Goal: Find specific page/section: Find specific page/section

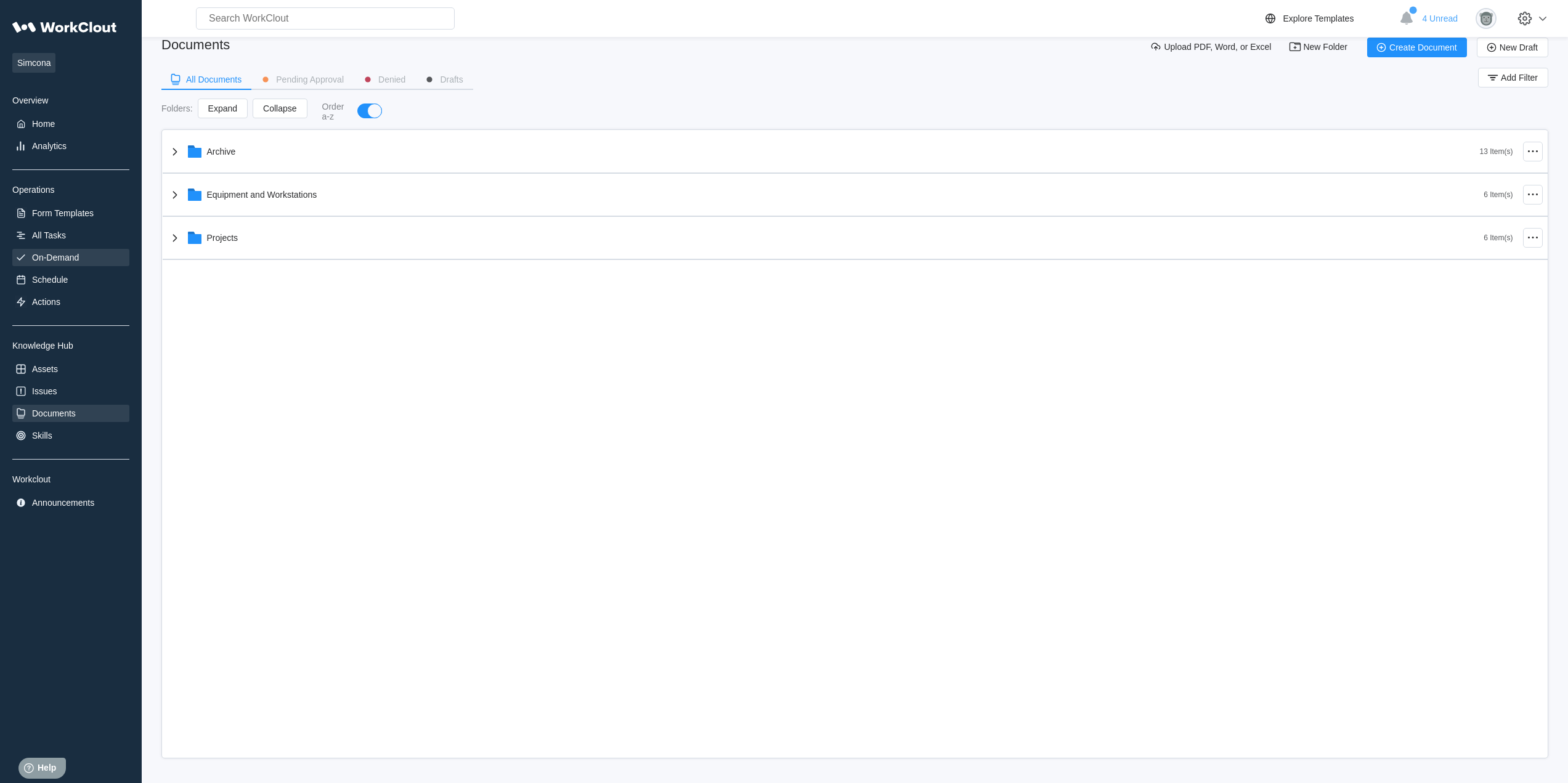
click at [56, 258] on div "On-Demand" at bounding box center [56, 257] width 47 height 10
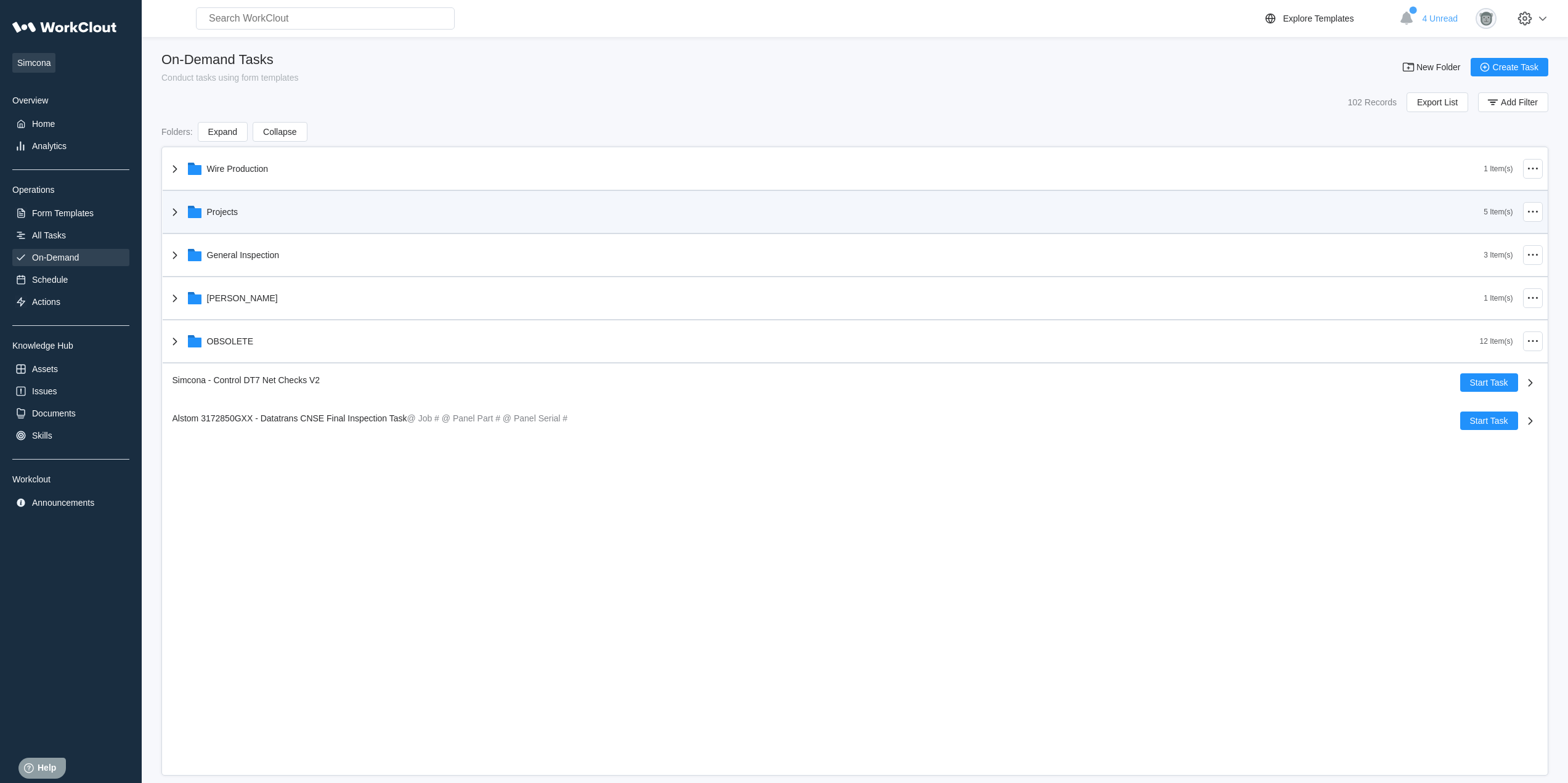
click at [241, 217] on div "Projects" at bounding box center [825, 212] width 1316 height 32
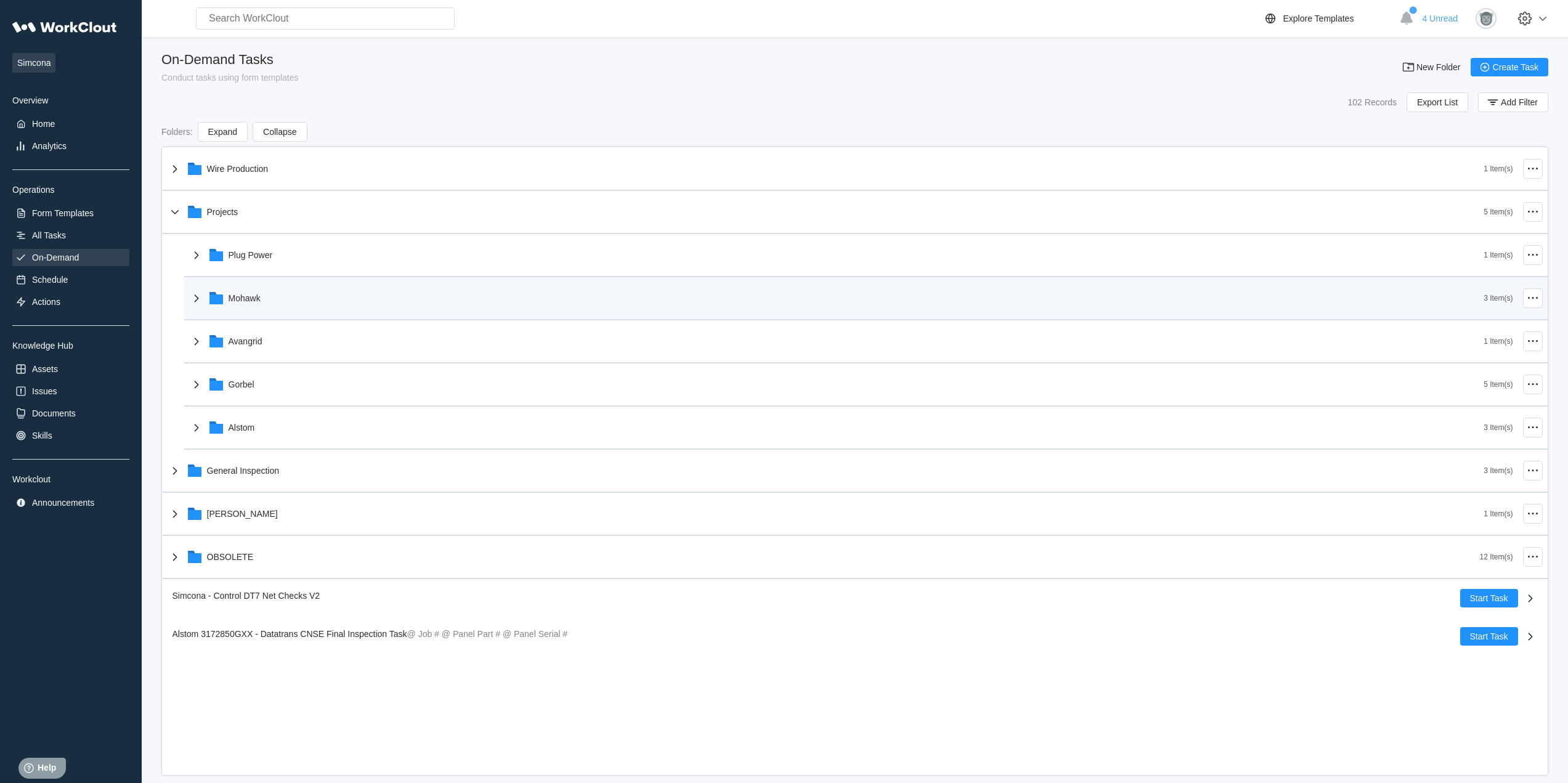
click at [258, 313] on div "Mohawk" at bounding box center [836, 298] width 1295 height 32
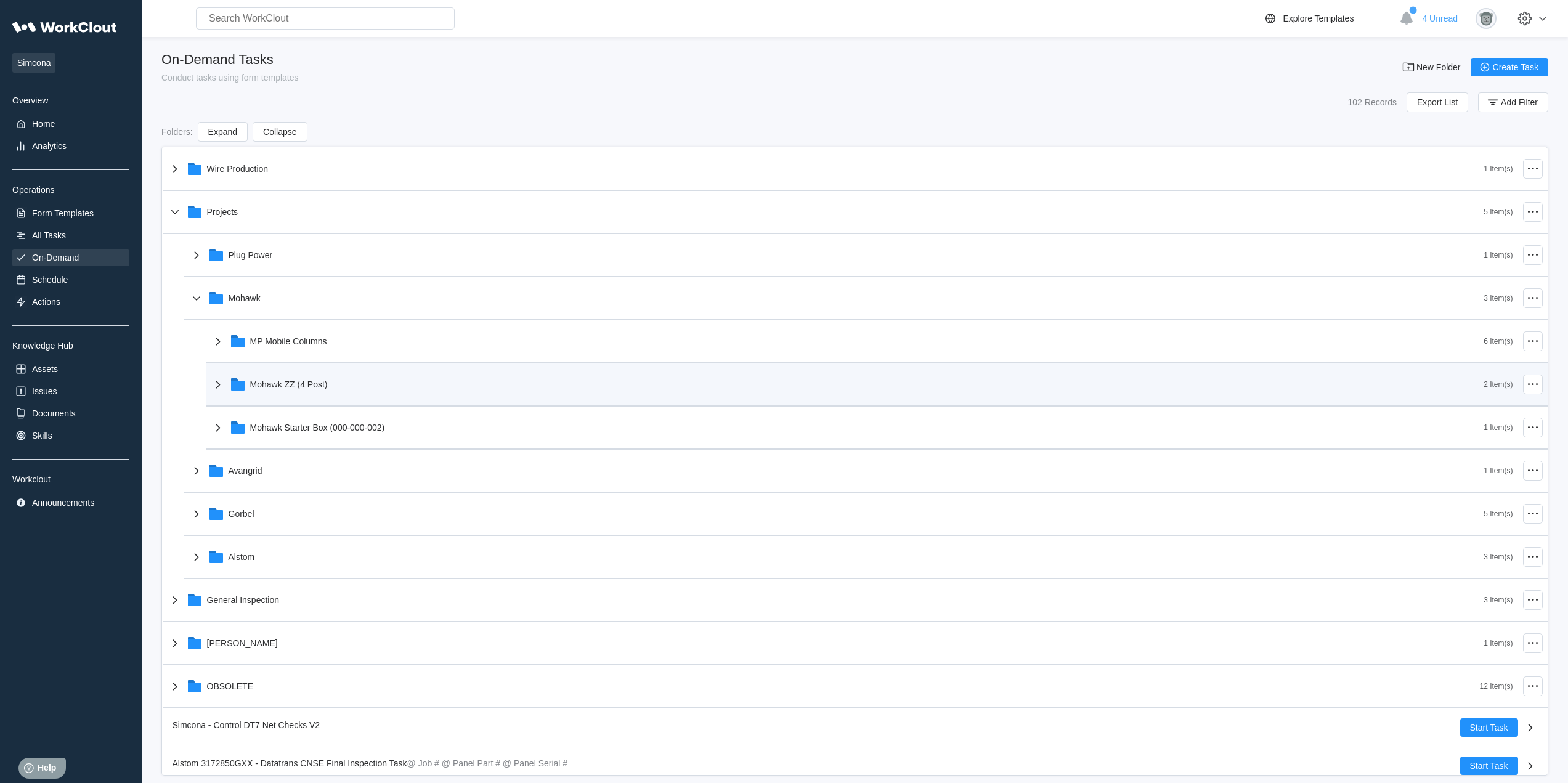
click at [323, 387] on div "Mohawk ZZ (4 Post)" at bounding box center [288, 384] width 77 height 10
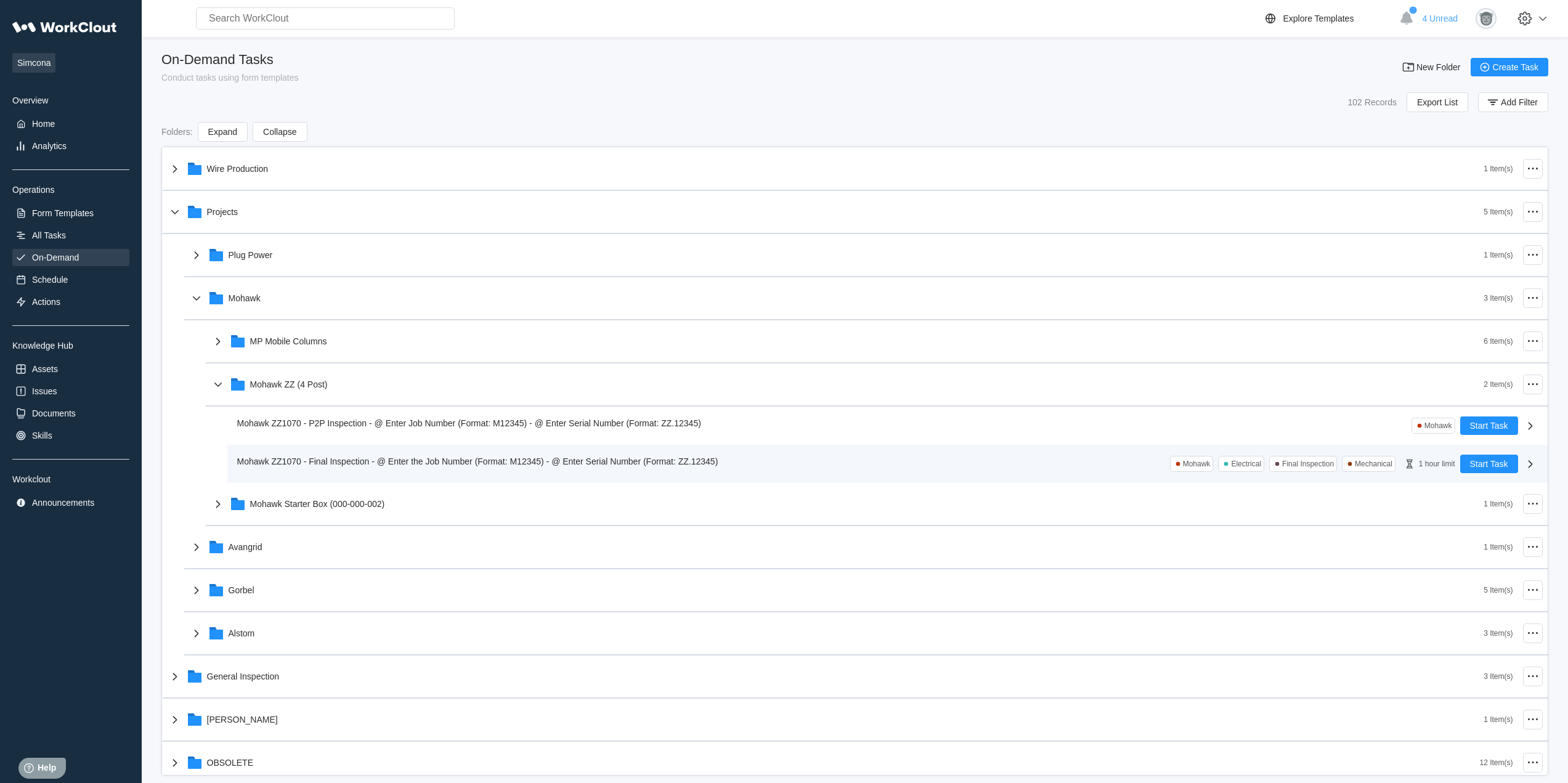
click at [361, 453] on div "Mohawk ZZ1070 - Final Inspection - @ Enter the Job Number (Format: M12345) - @ …" at bounding box center [887, 464] width 1320 height 39
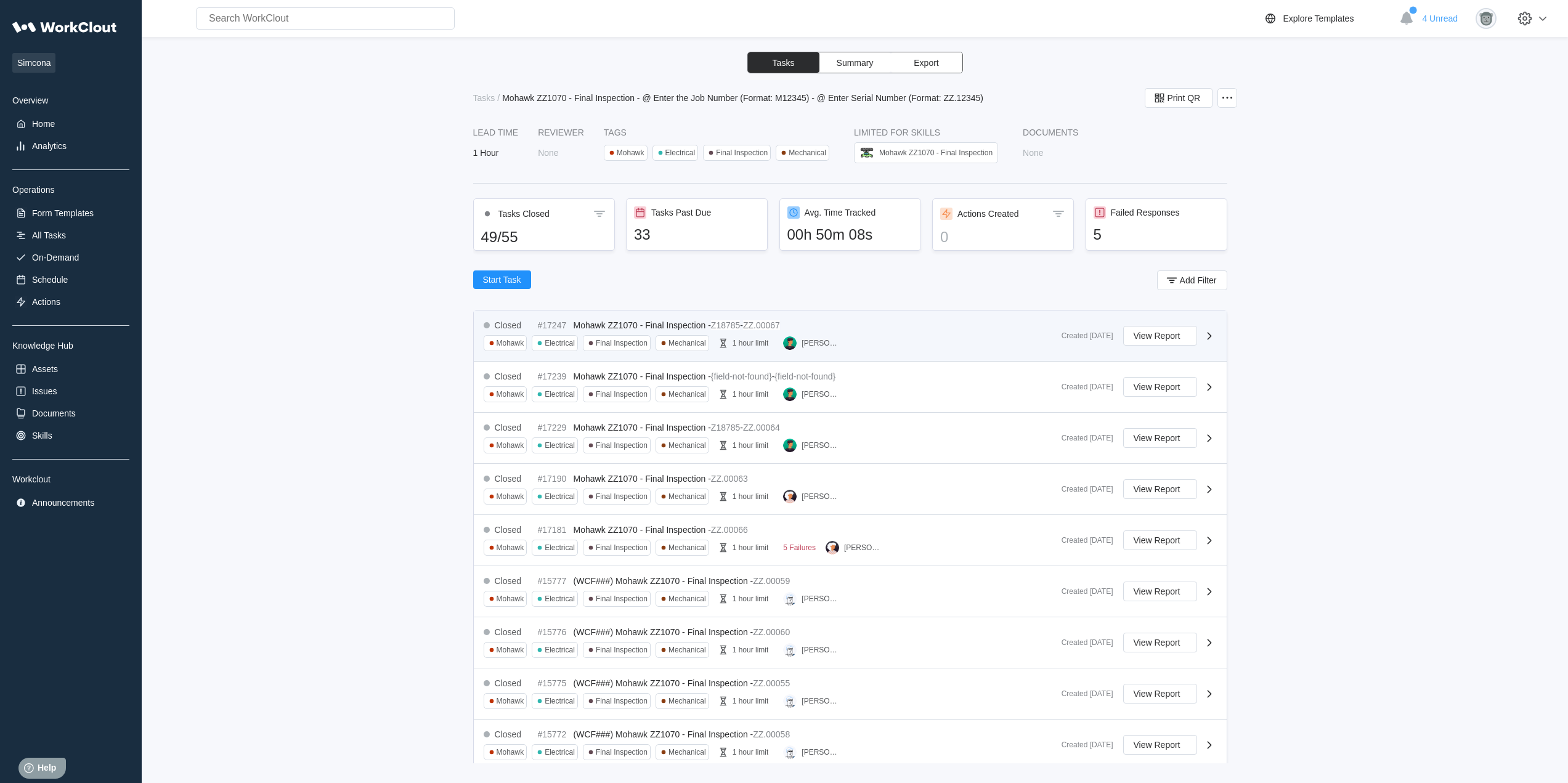
click at [802, 356] on div "Closed #17247 Mohawk ZZ1070 - Final Inspection - Z18785 - ZZ.00067 Mohawk Elect…" at bounding box center [850, 336] width 753 height 51
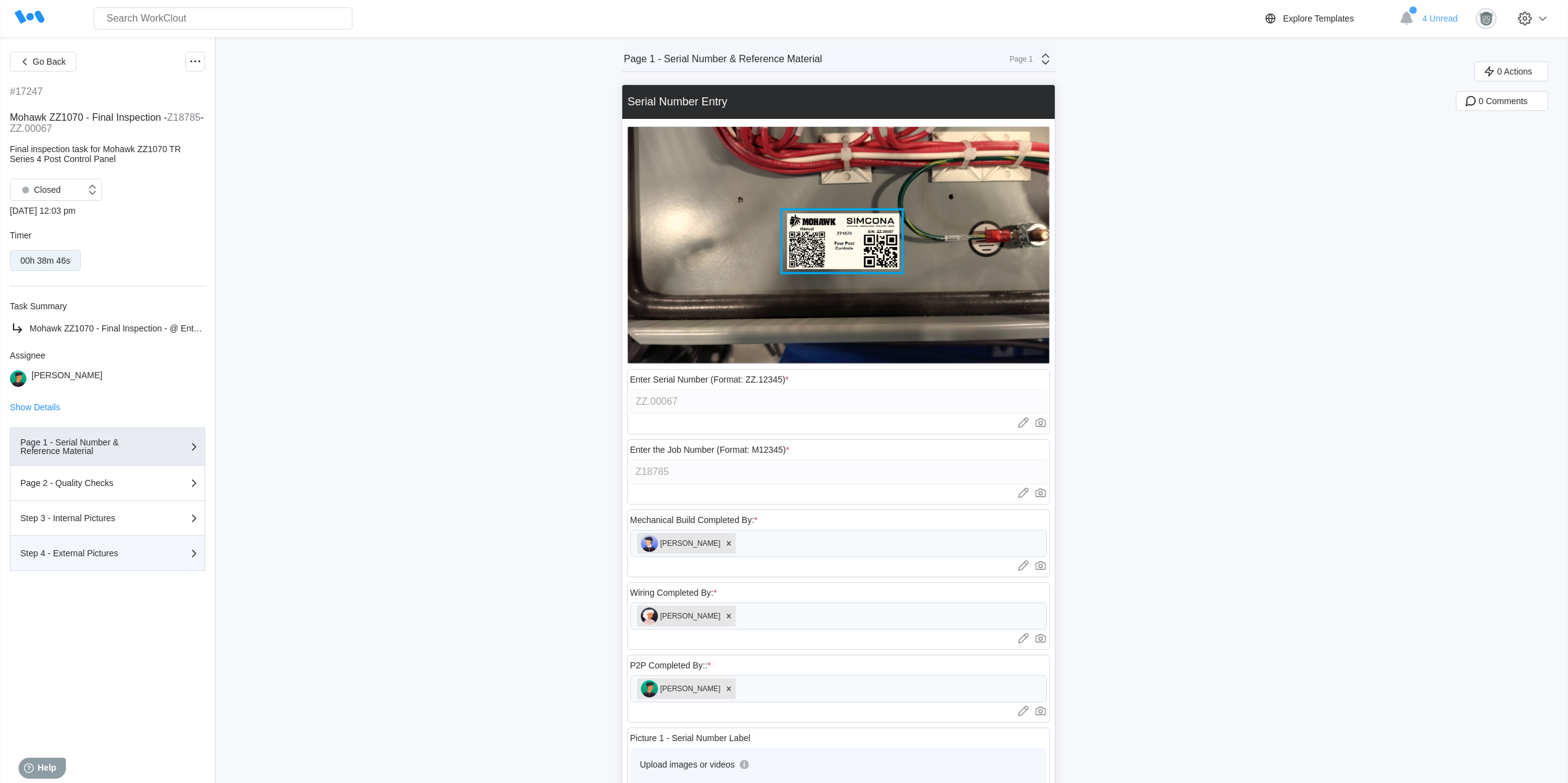
click at [118, 560] on div "Step 4 - External Pictures" at bounding box center [108, 553] width 174 height 14
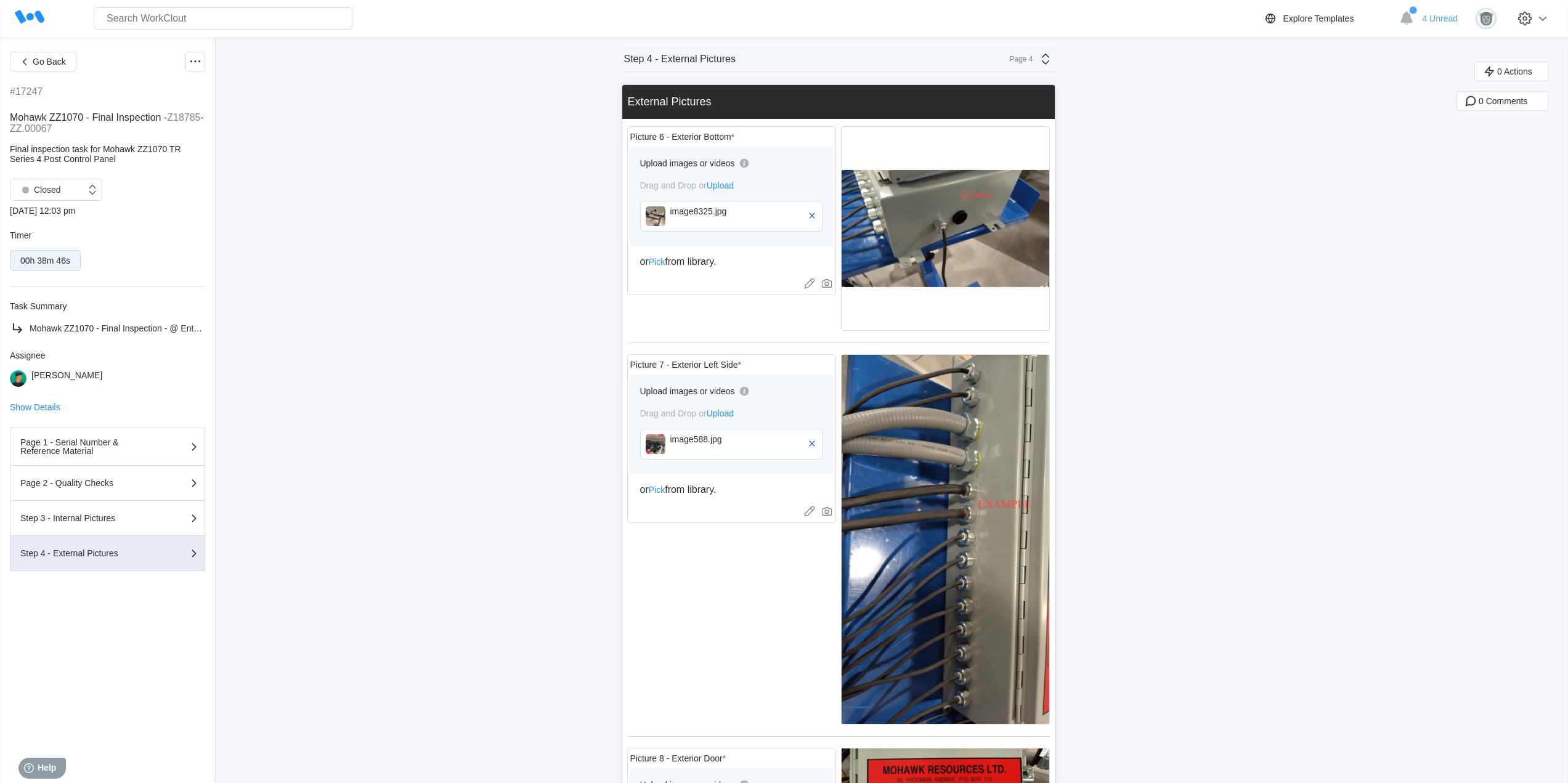
scroll to position [627, 0]
